Goal: Task Accomplishment & Management: Complete application form

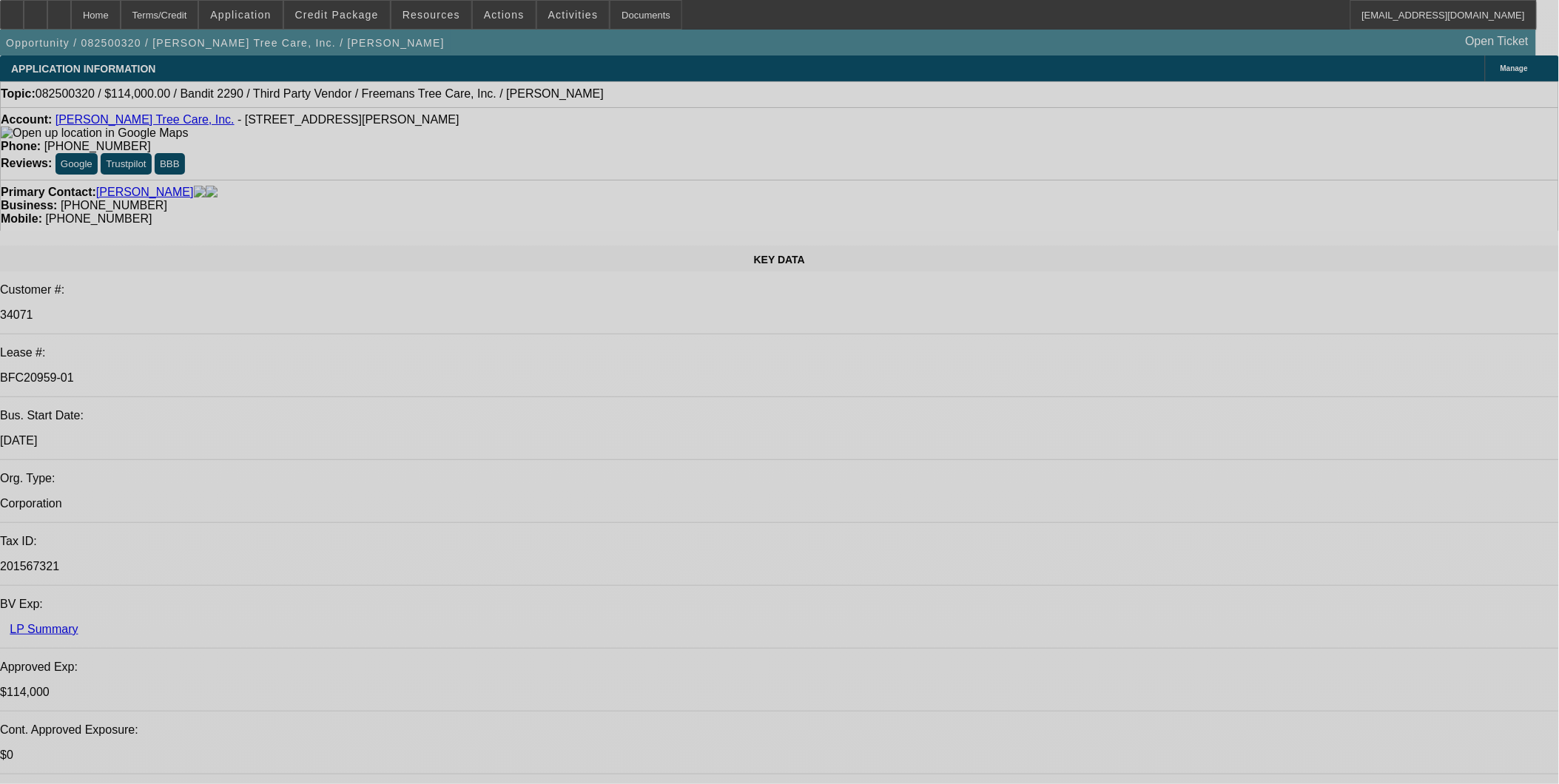
select select "0"
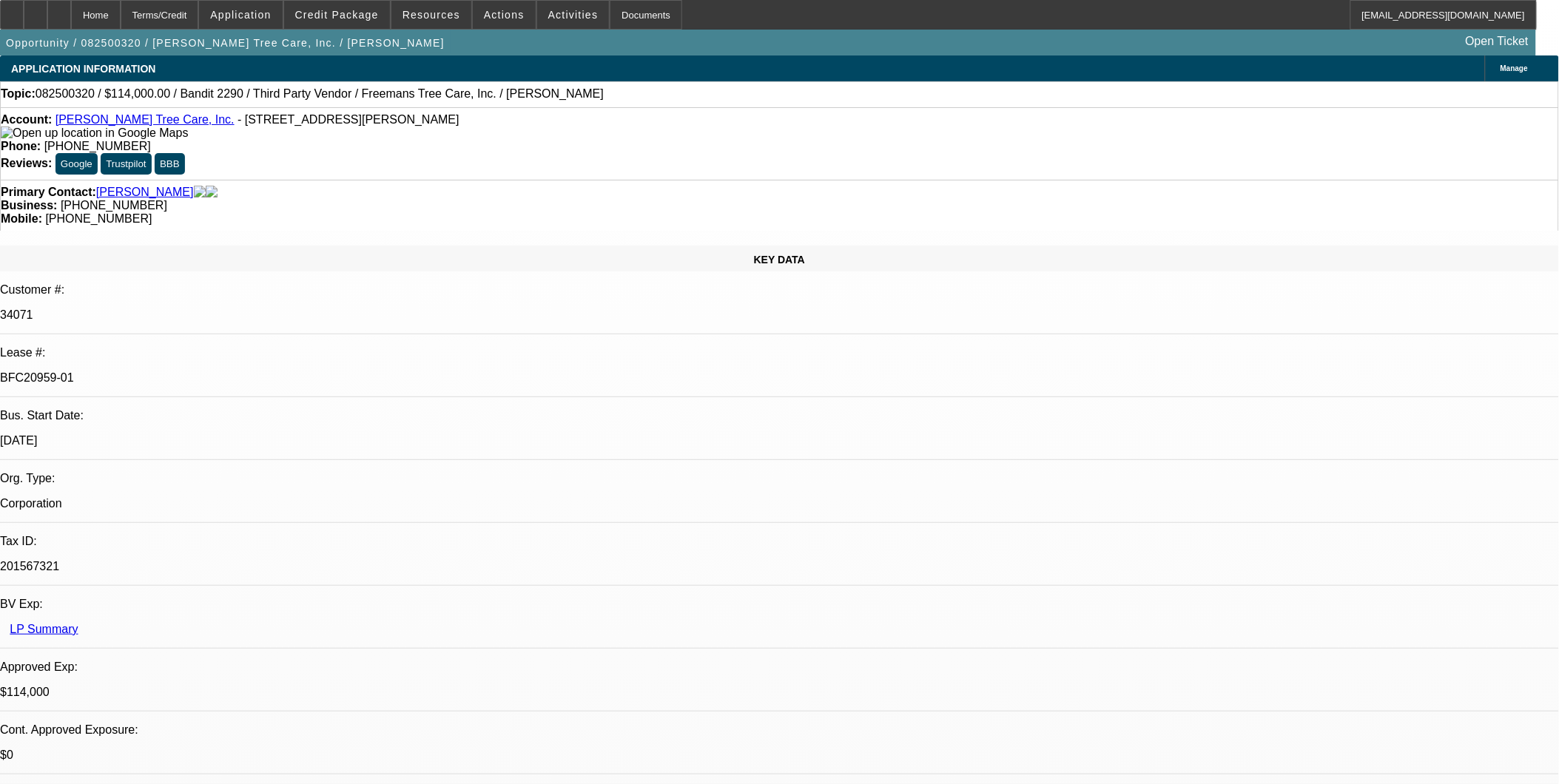
select select "0"
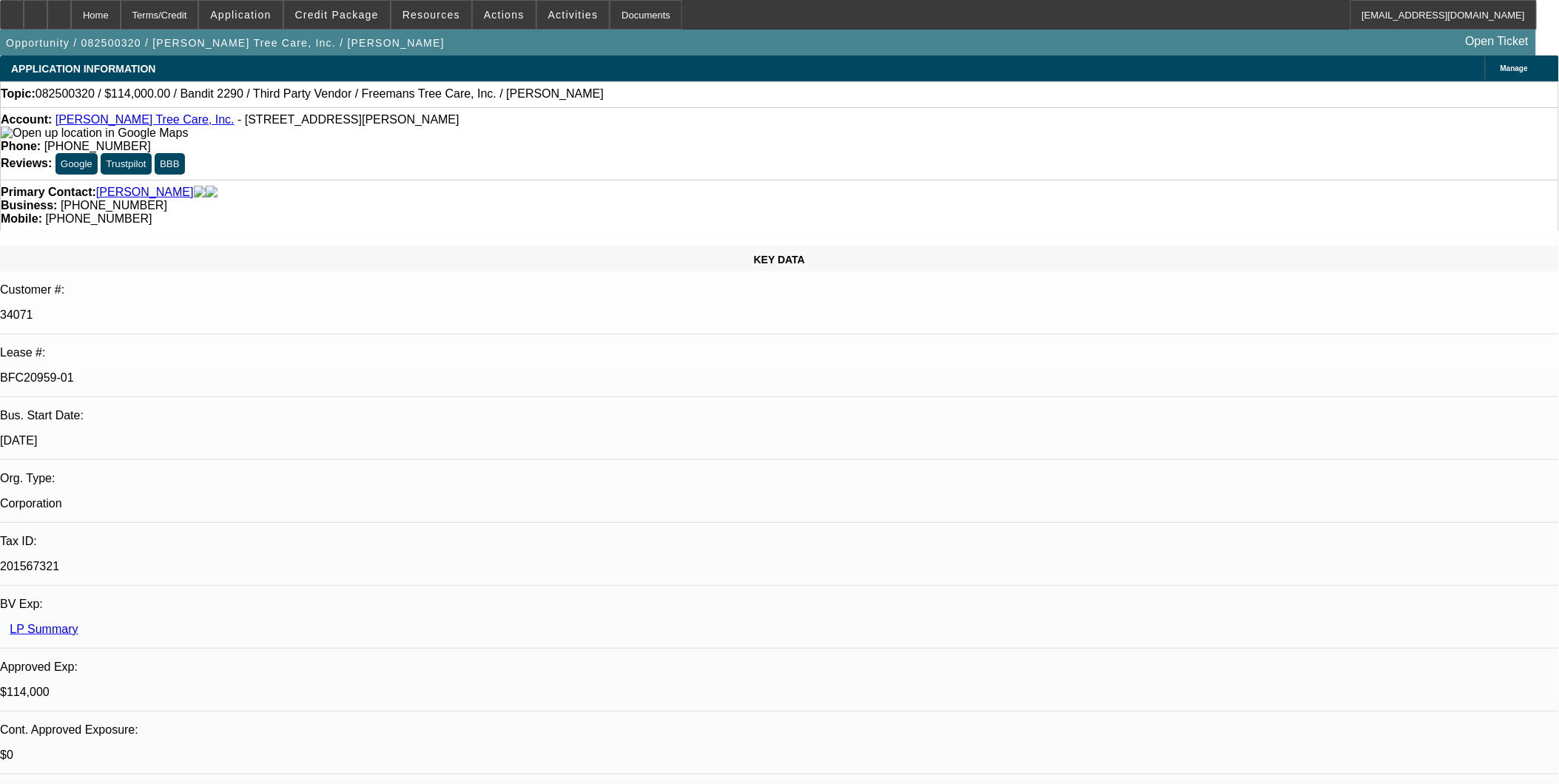
select select "0"
select select "2"
select select "0"
select select "2"
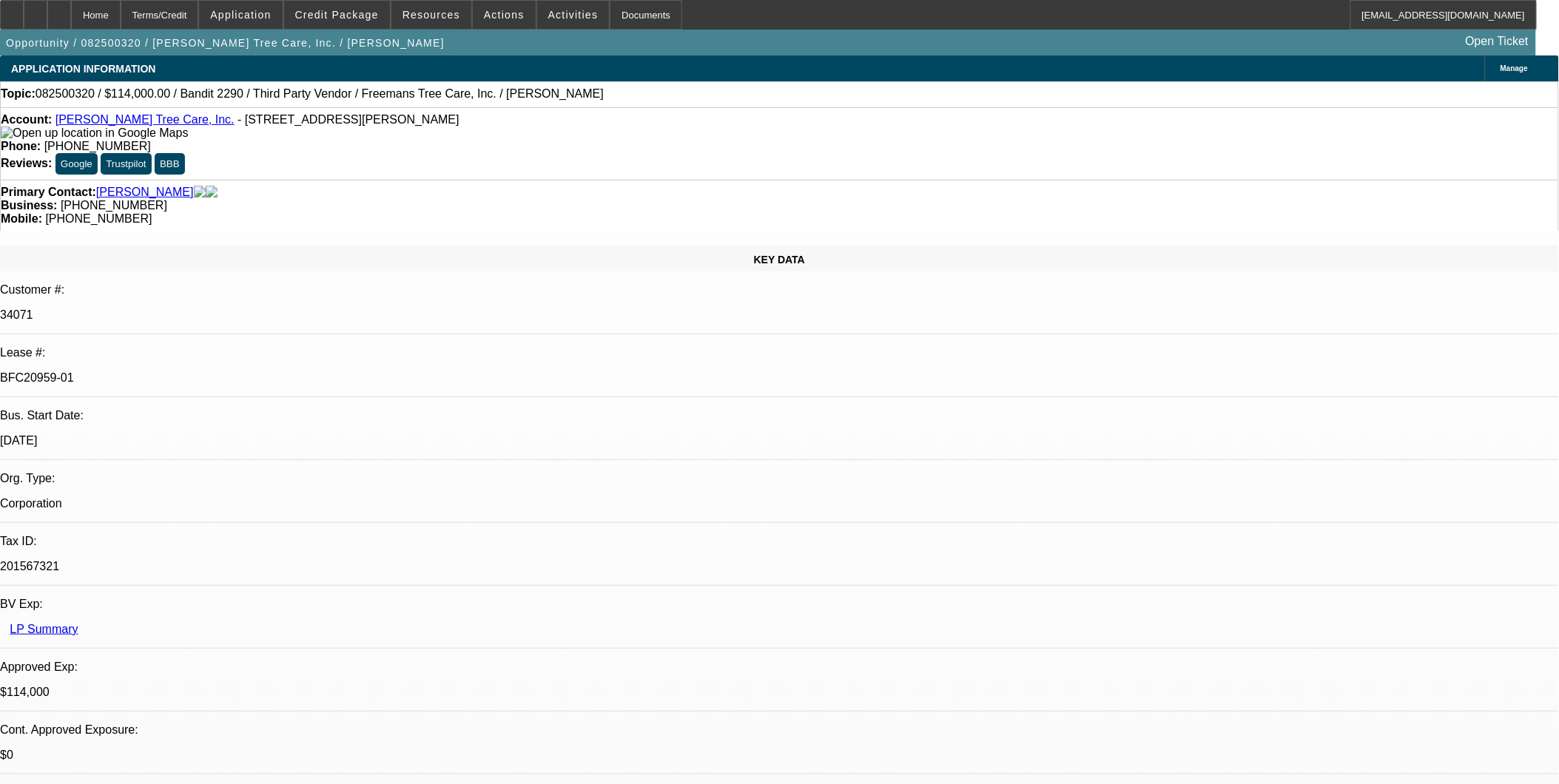
select select "0"
select select "1"
select select "6"
select select "1"
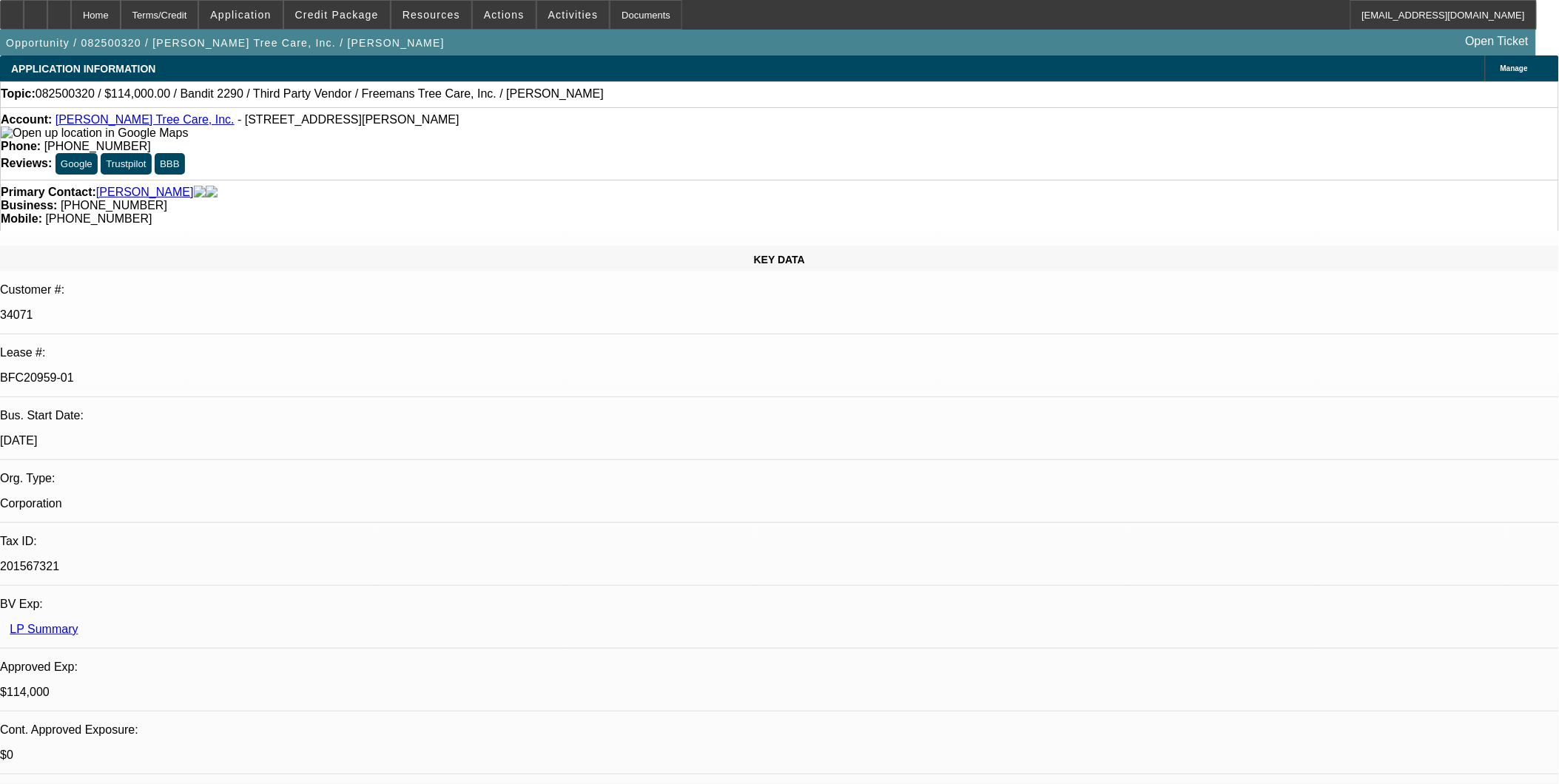
select select "1"
select select "6"
select select "1"
select select "2"
select select "6"
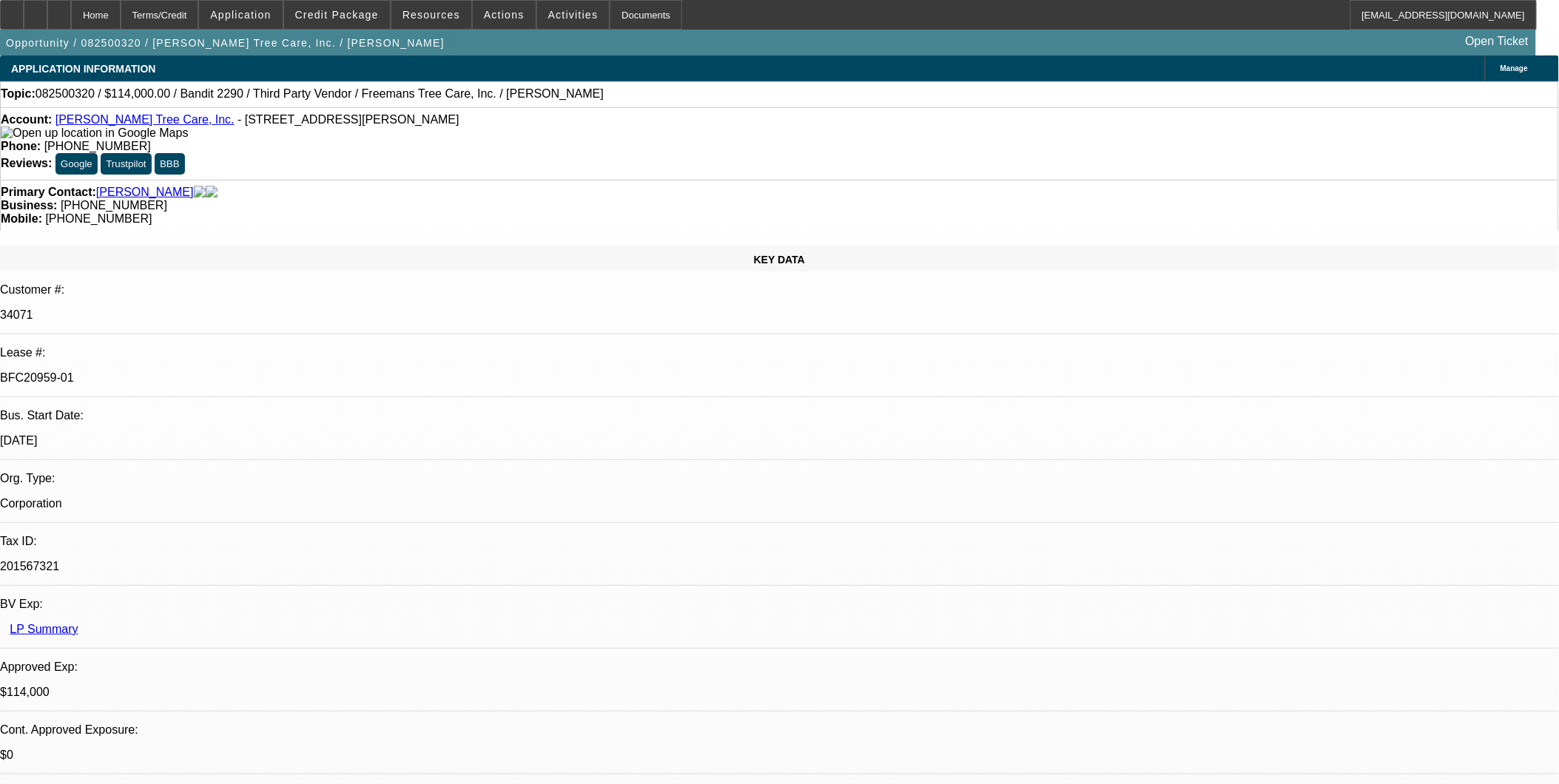
select select "1"
select select "2"
select select "6"
drag, startPoint x: 1152, startPoint y: 426, endPoint x: 1330, endPoint y: 430, distance: 178.0
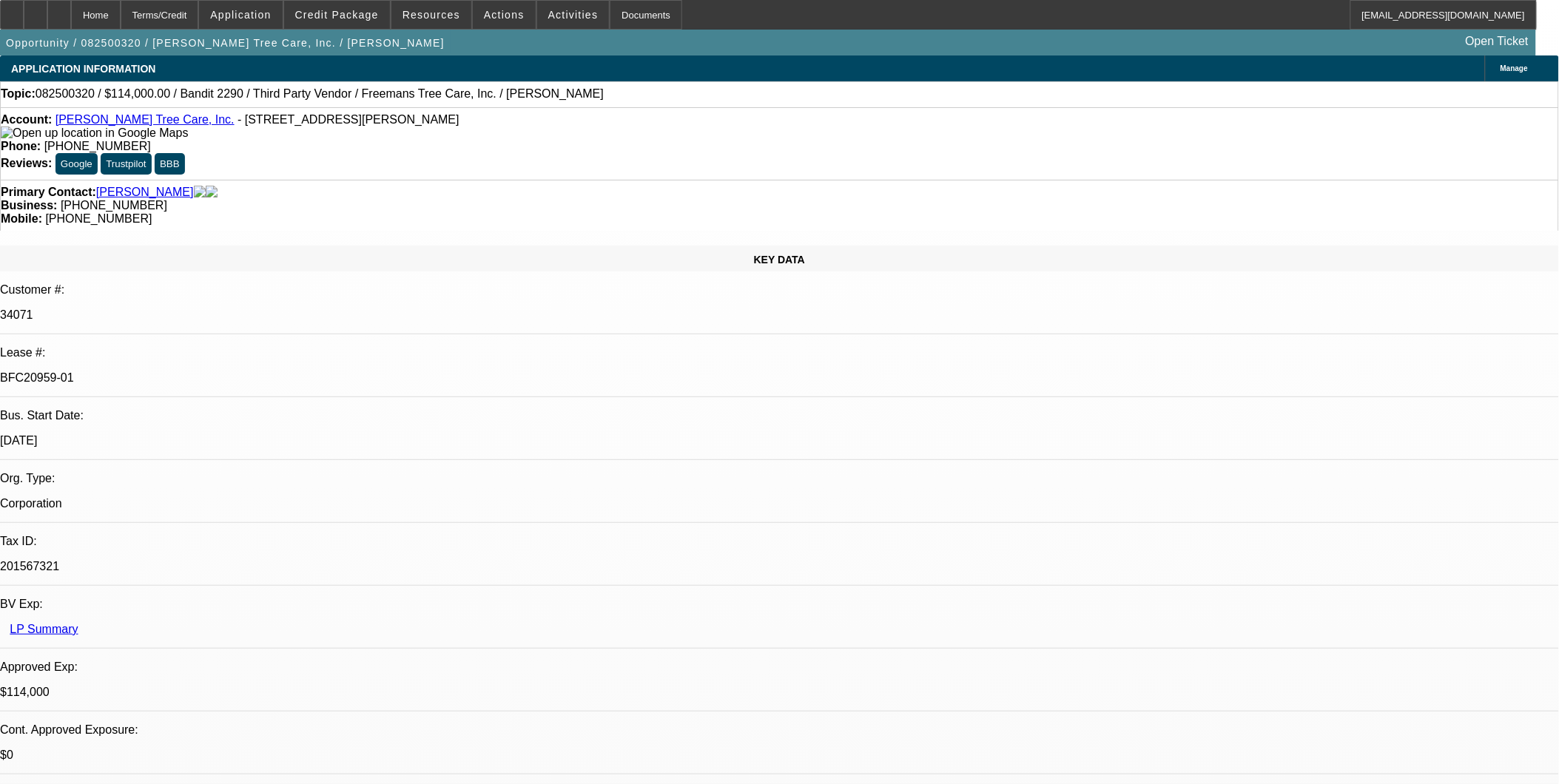
drag, startPoint x: 1330, startPoint y: 430, endPoint x: 1123, endPoint y: 430, distance: 207.0
drag, startPoint x: 1099, startPoint y: 444, endPoint x: 1525, endPoint y: 447, distance: 426.0
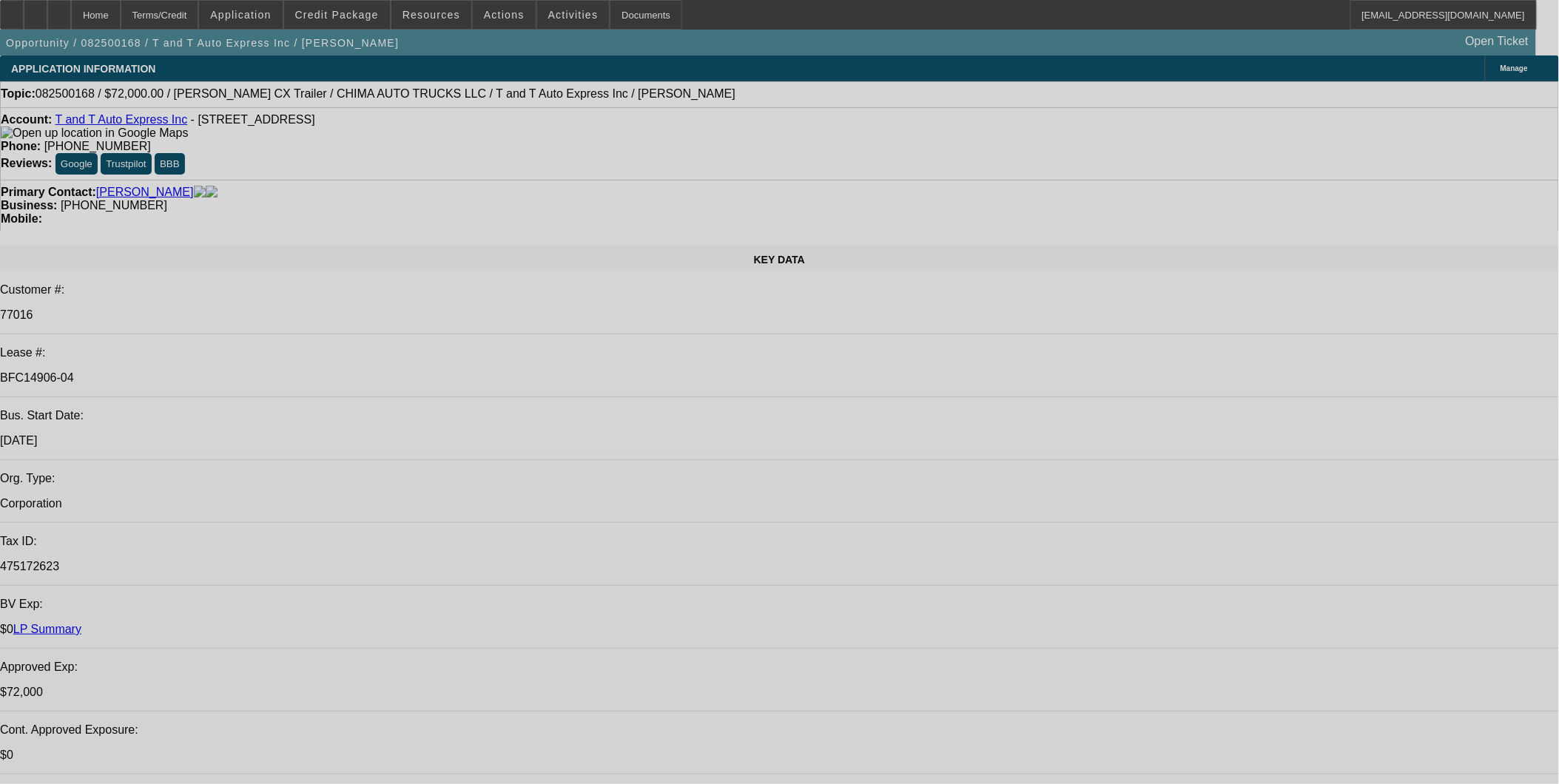
select select "0"
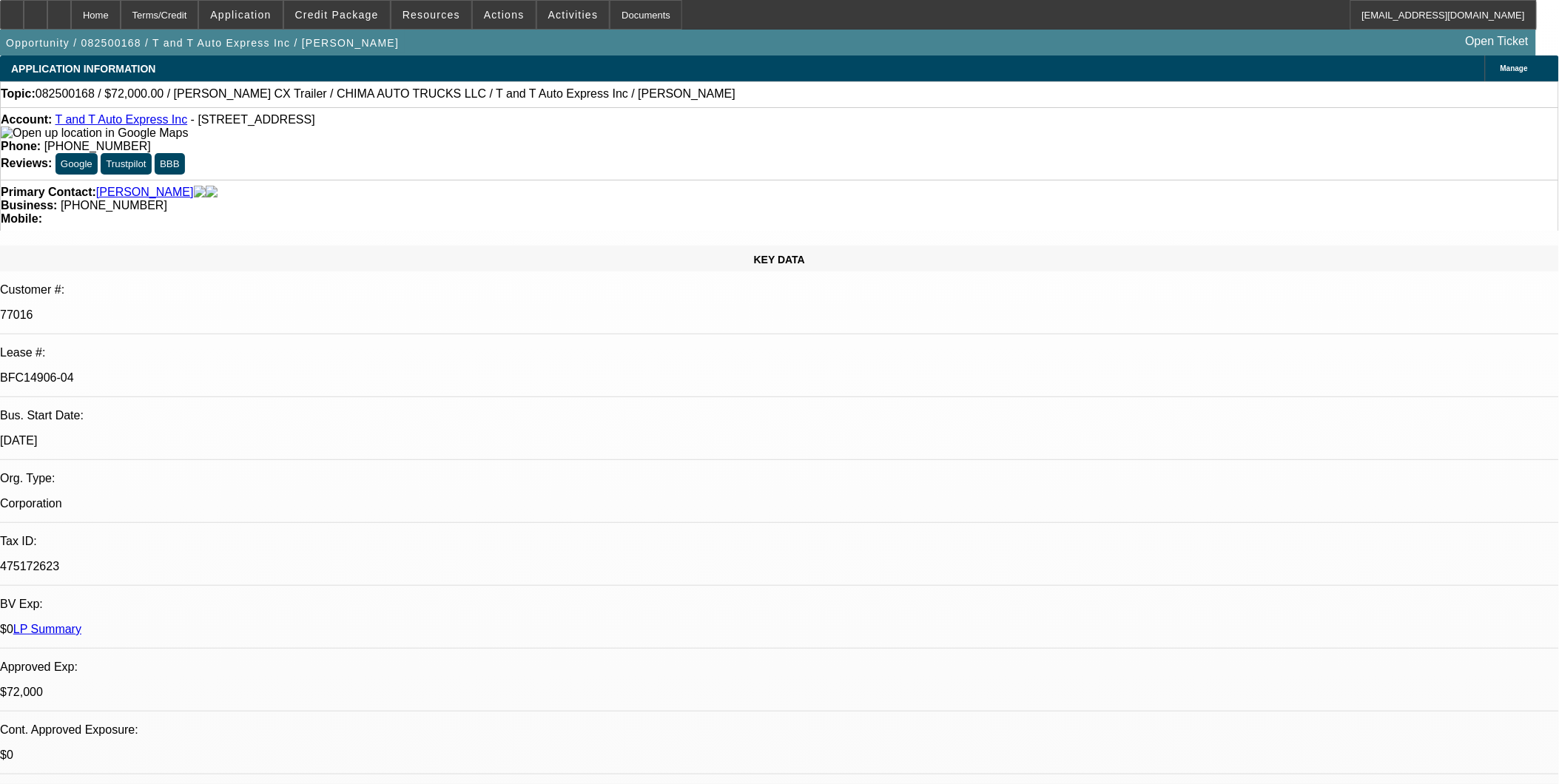
select select "0.1"
select select "0"
select select "0.1"
select select "0"
select select "0.1"
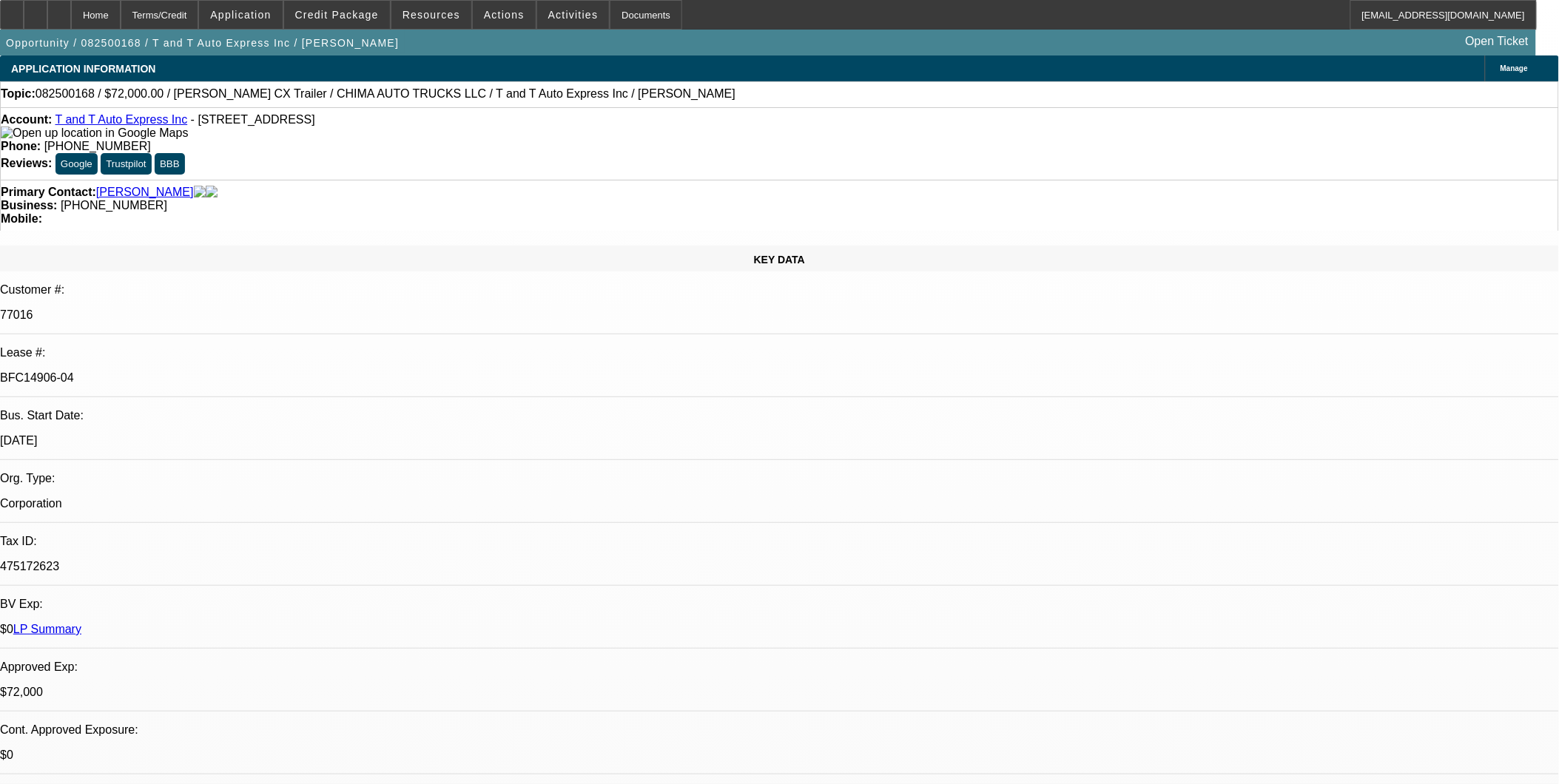
select select "0.15"
select select "2"
select select "0"
select select "1"
select select "2"
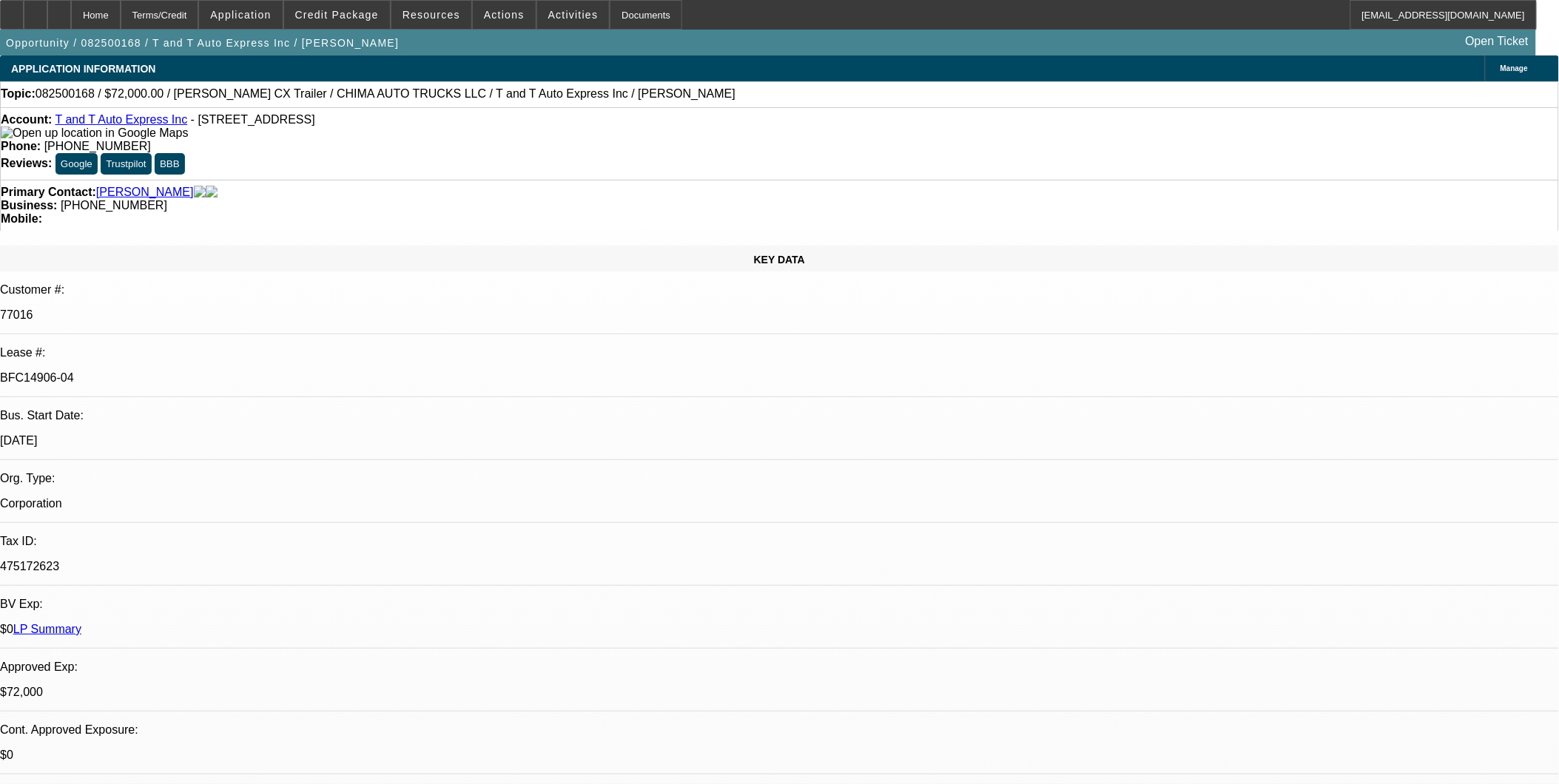
select select "4"
select select "1"
select select "2"
select select "4"
select select "1"
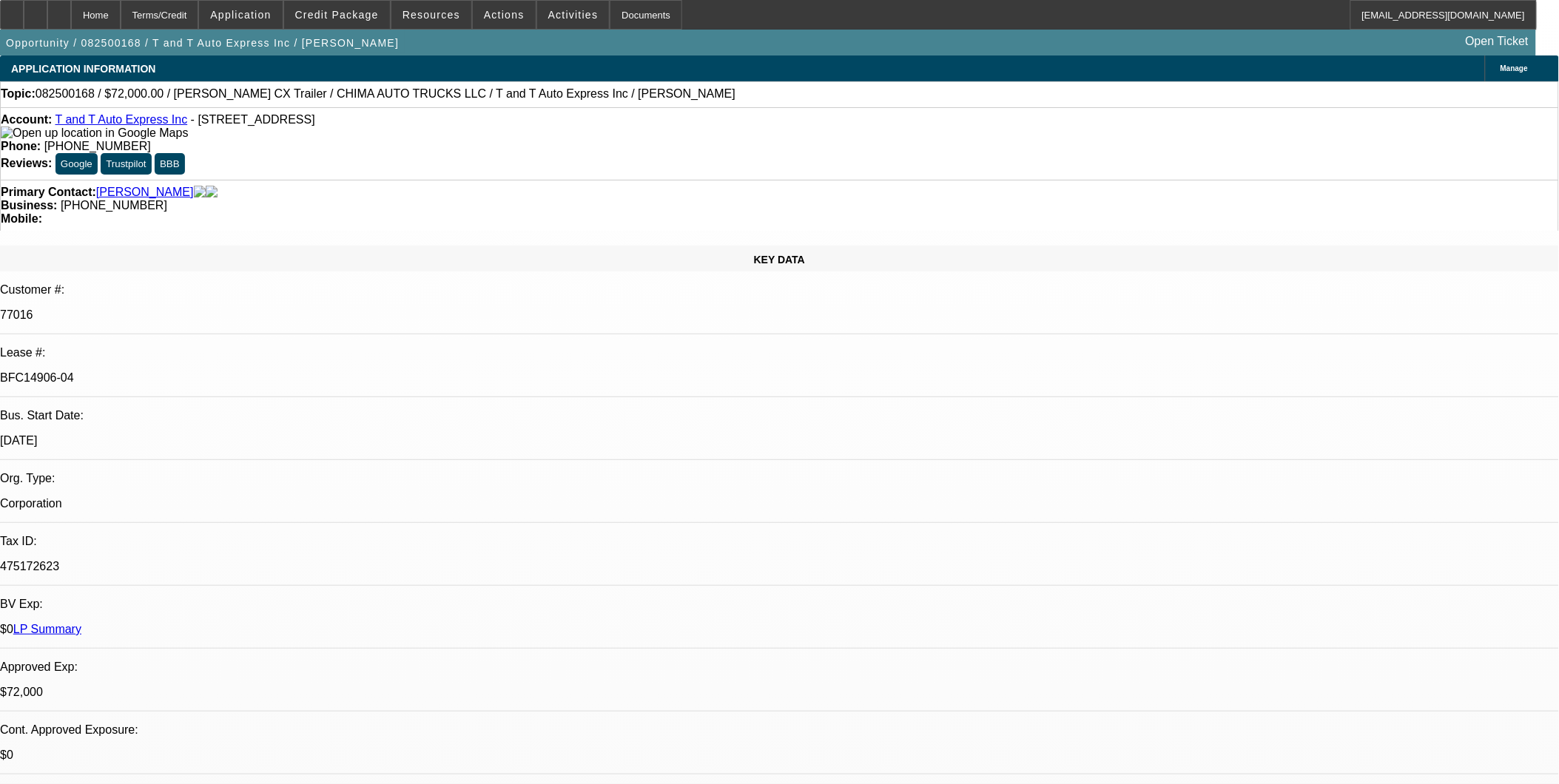
select select "2"
select select "4"
select select "1"
select select "2"
select select "6"
